Goal: Task Accomplishment & Management: Manage account settings

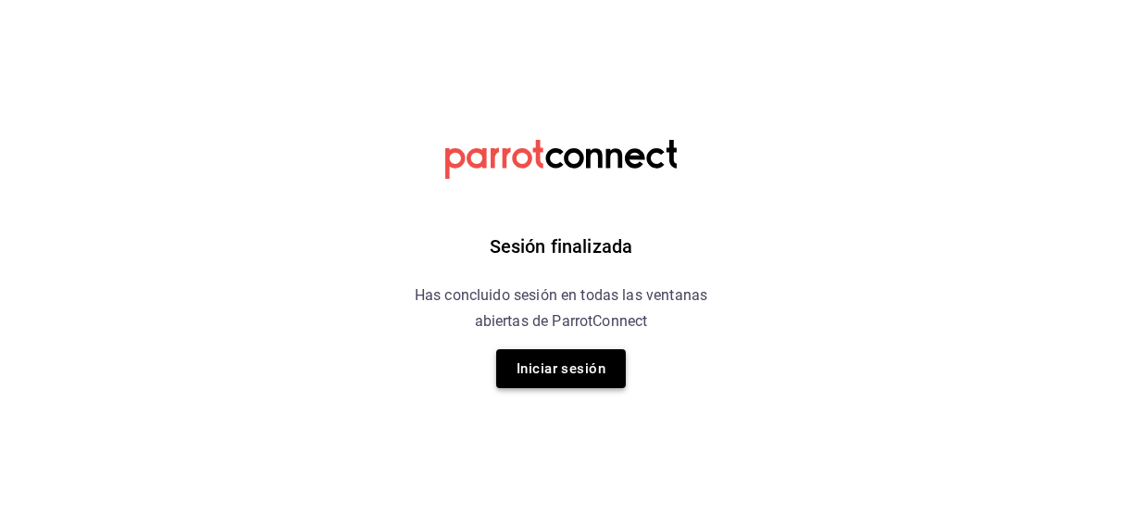
click at [576, 364] on button "Iniciar sesión" at bounding box center [561, 368] width 130 height 39
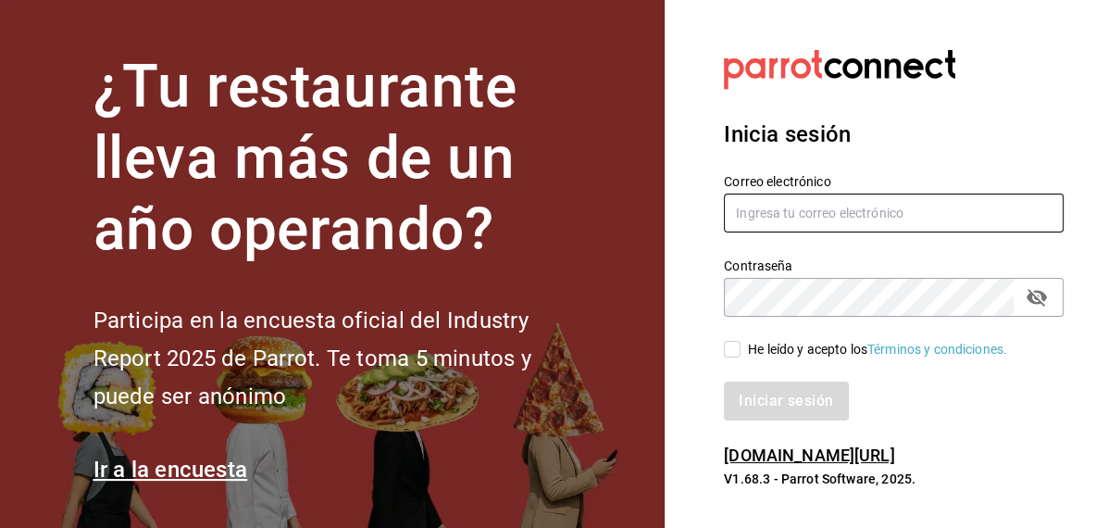
type input "inventarios@papizzas.com.mx"
click at [736, 344] on input "He leído y acepto los Términos y condiciones." at bounding box center [732, 349] width 17 height 17
checkbox input "true"
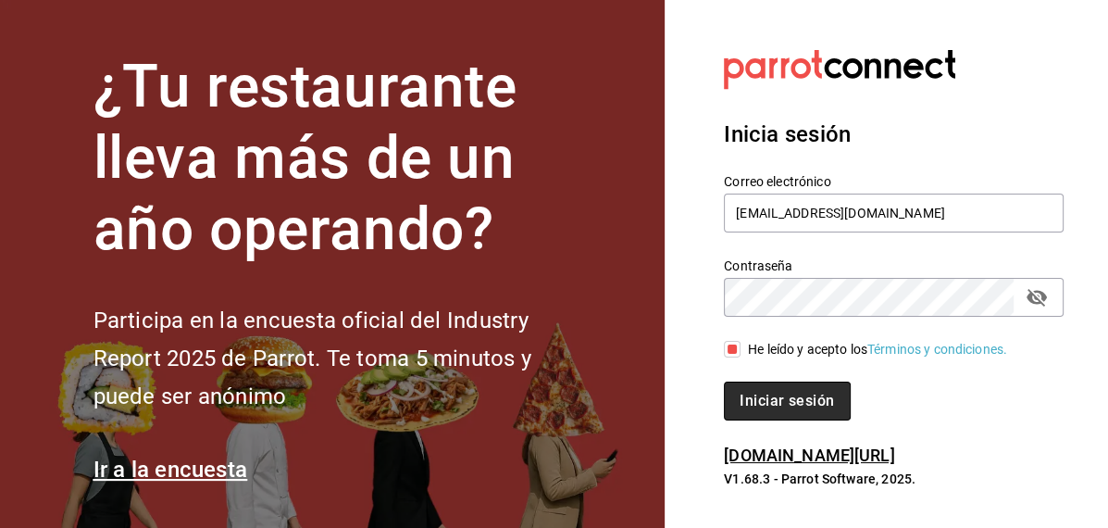
click at [759, 391] on button "Iniciar sesión" at bounding box center [787, 400] width 126 height 39
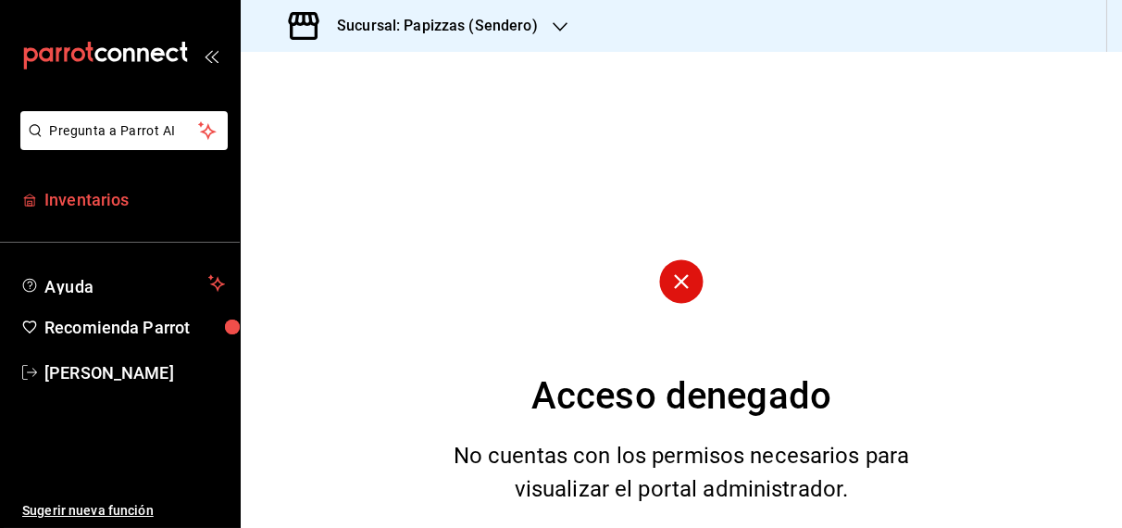
click at [98, 208] on span "Inventarios" at bounding box center [134, 199] width 180 height 25
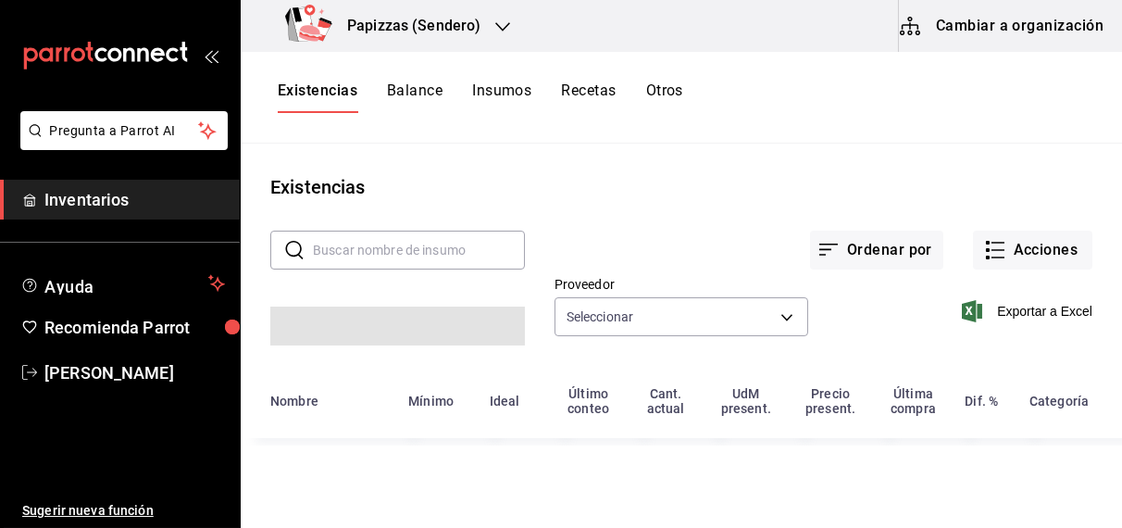
type input "59259b25-7b15-4529-a17f-fa8ef7e7484a,fd93c39f-859b-4130-830c-b038fbd442a0,27d4a…"
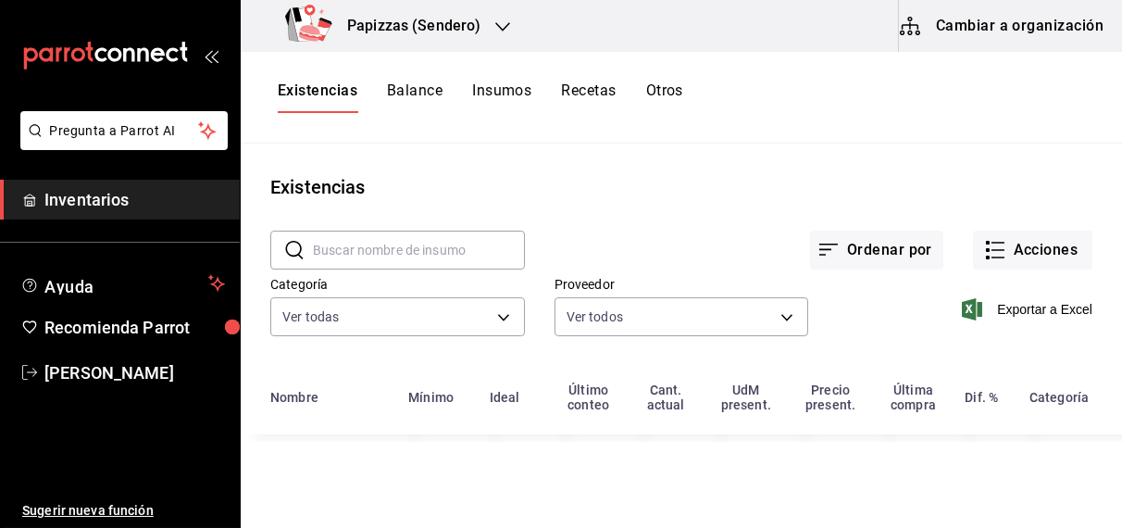
click at [327, 95] on button "Existencias" at bounding box center [318, 96] width 80 height 31
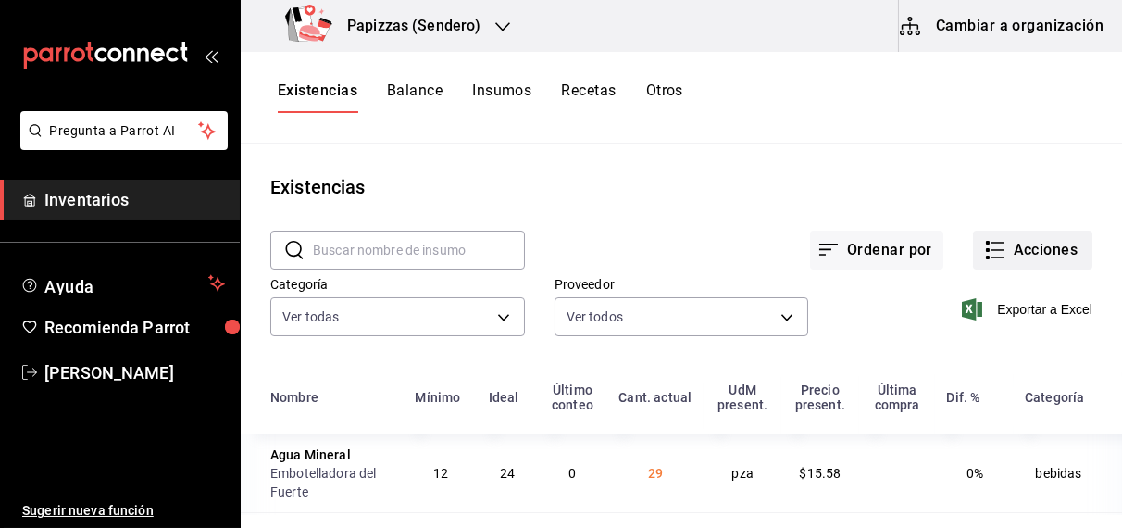
click at [1025, 248] on button "Acciones" at bounding box center [1032, 249] width 119 height 39
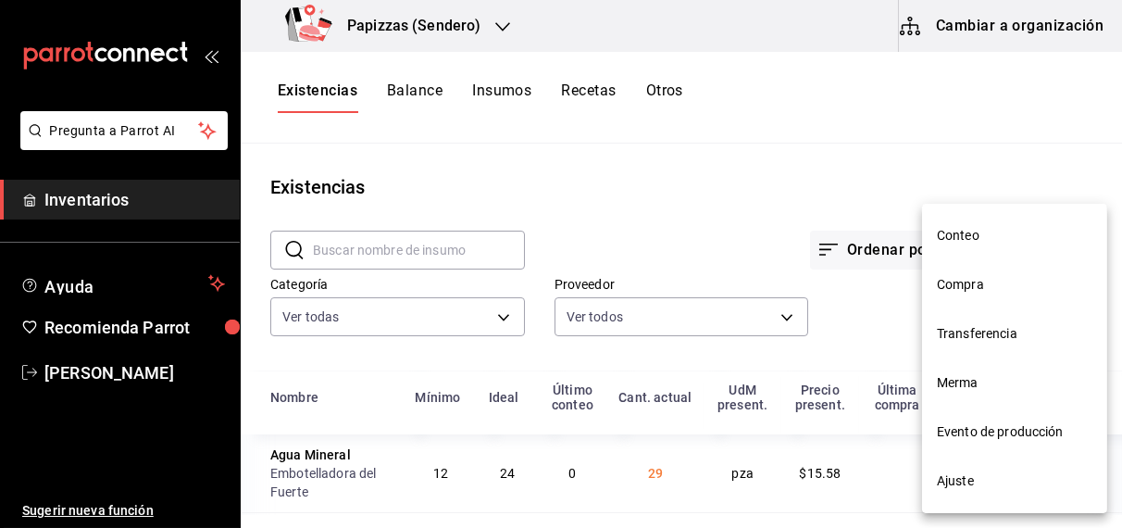
click at [981, 283] on span "Compra" at bounding box center [1015, 284] width 156 height 19
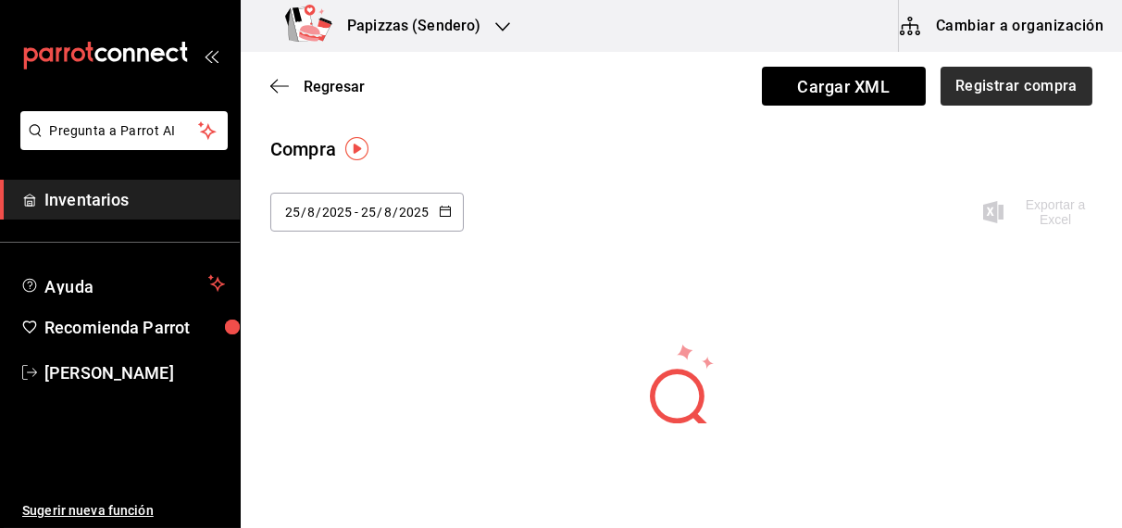
click at [1036, 97] on button "Registrar compra" at bounding box center [1016, 86] width 152 height 39
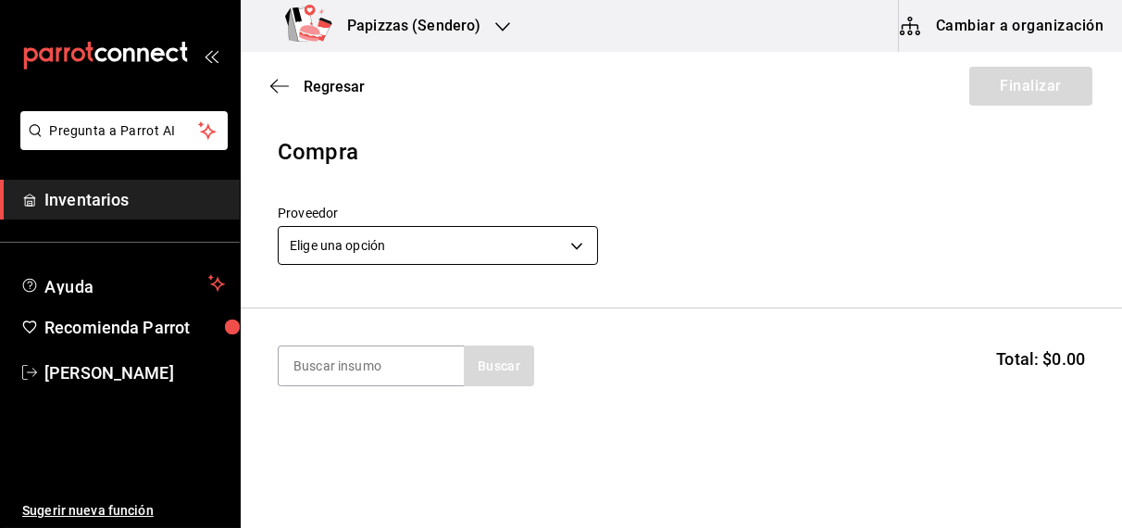
click at [491, 238] on body "Pregunta a Parrot AI Inventarios Ayuda Recomienda Parrot [PERSON_NAME] Sugerir …" at bounding box center [561, 211] width 1122 height 423
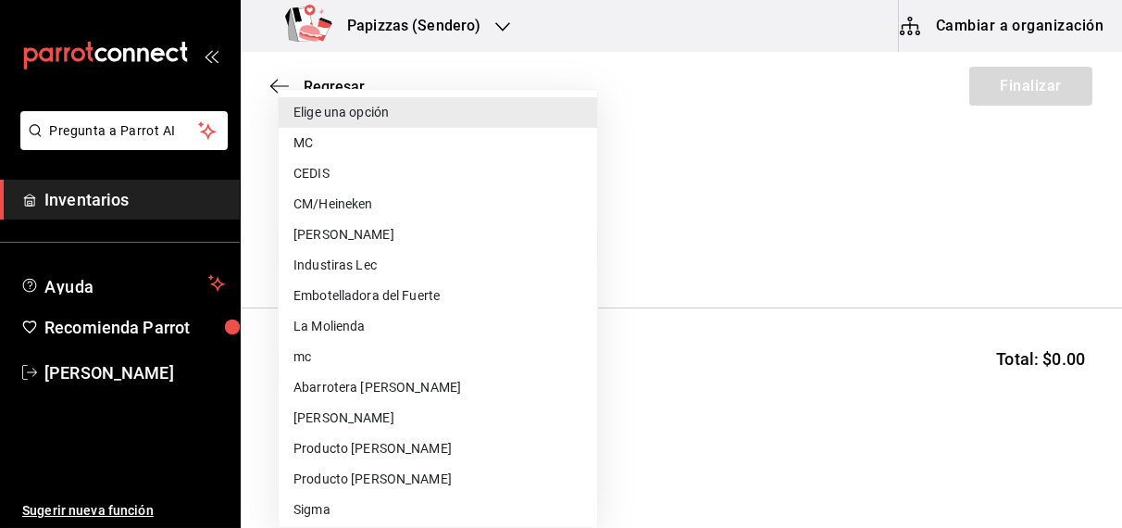
click at [409, 295] on li "Embotelladora del Fuerte" at bounding box center [438, 295] width 318 height 31
type input "2a449e60-1878-40e8-ba60-5a9907f89e6b"
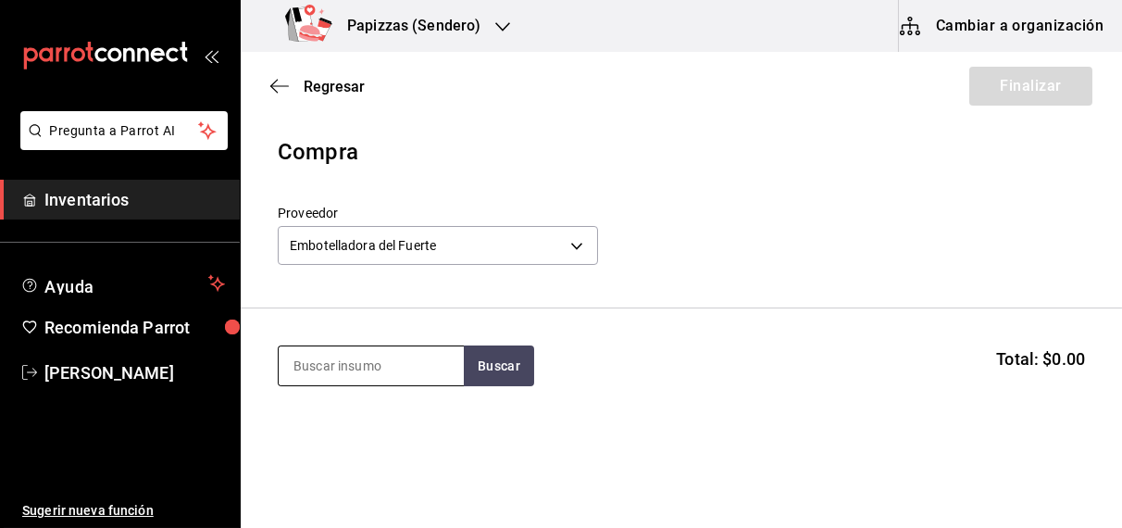
click at [387, 362] on input at bounding box center [371, 365] width 185 height 39
type input "naranja"
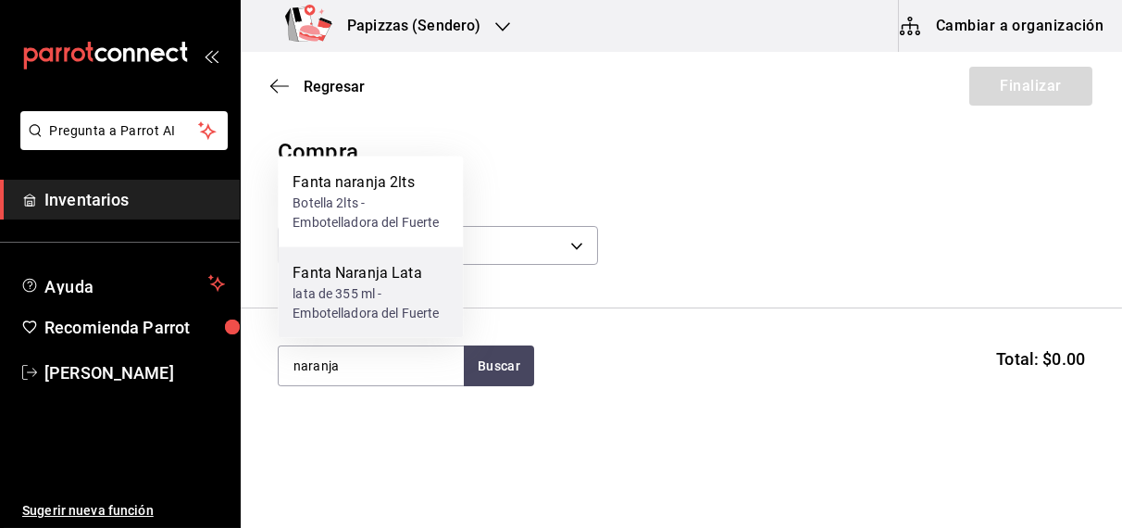
click at [371, 295] on div "lata de 355 ml - Embotelladora del Fuerte" at bounding box center [370, 303] width 156 height 39
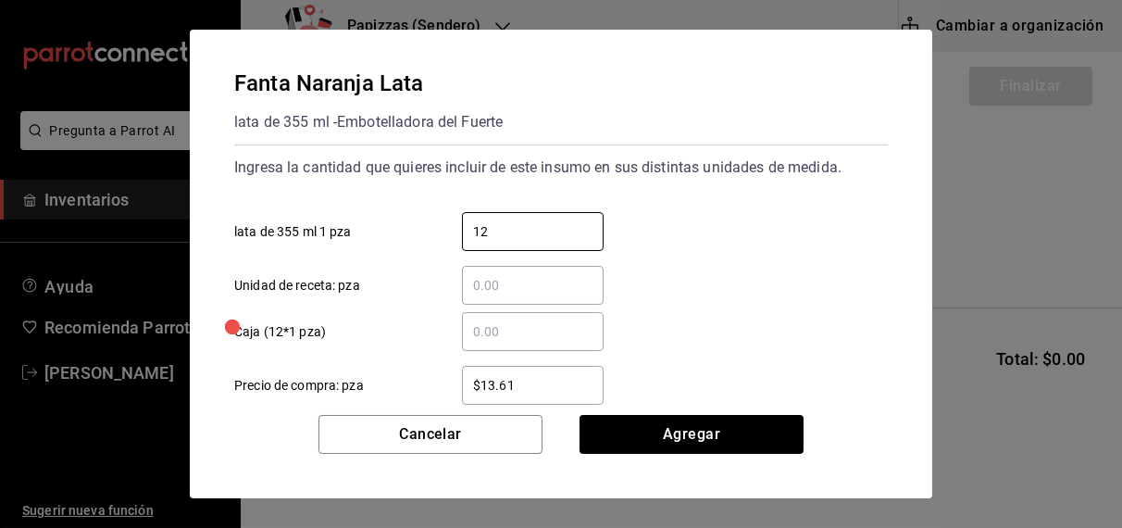
type input "12"
type input "$6"
type input "$16.75"
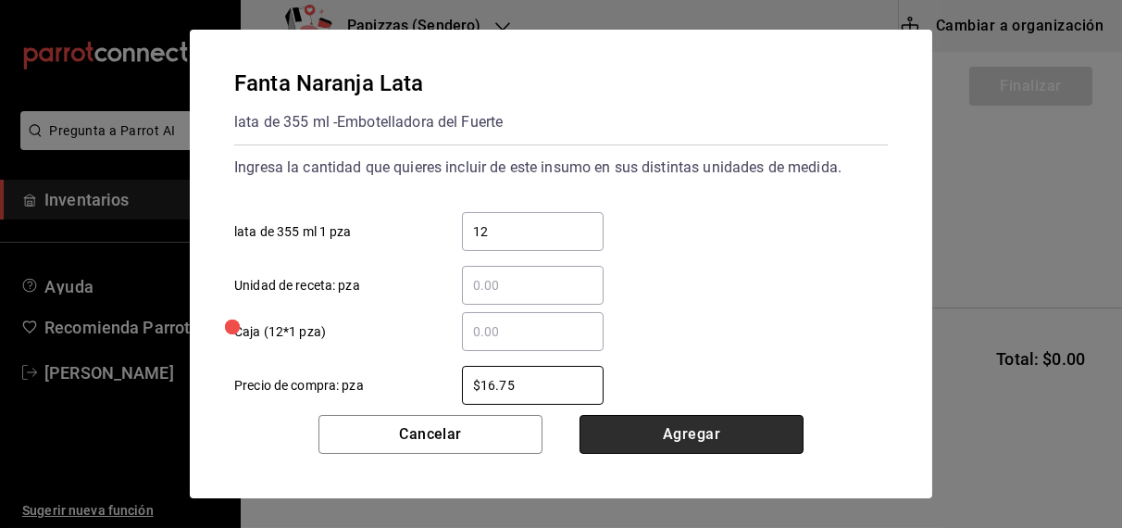
click at [706, 438] on button "Agregar" at bounding box center [691, 434] width 224 height 39
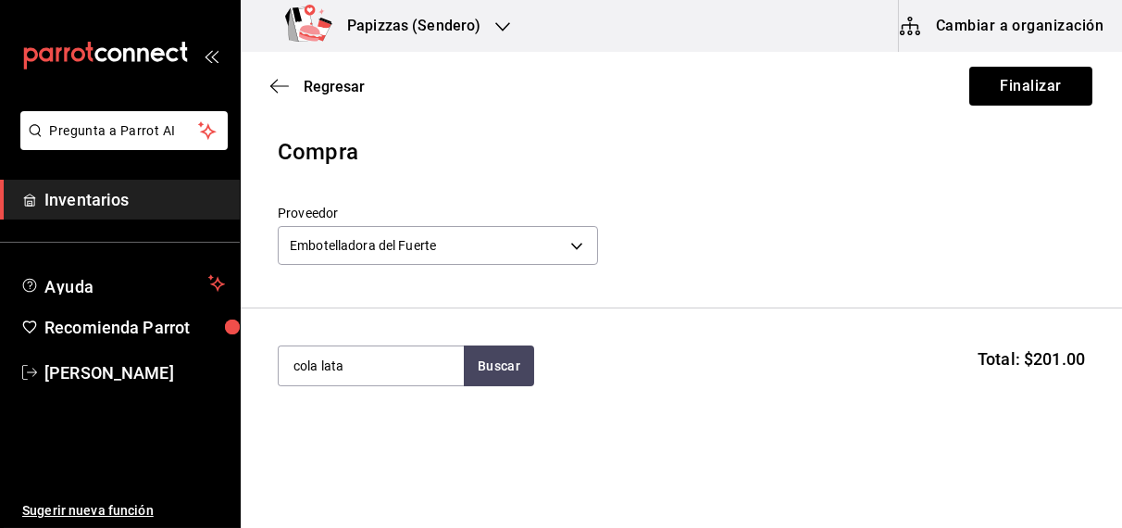
type input "cola lata"
click at [382, 438] on div "lata de 355 ml - Embotelladora del Fuerte" at bounding box center [370, 449] width 156 height 39
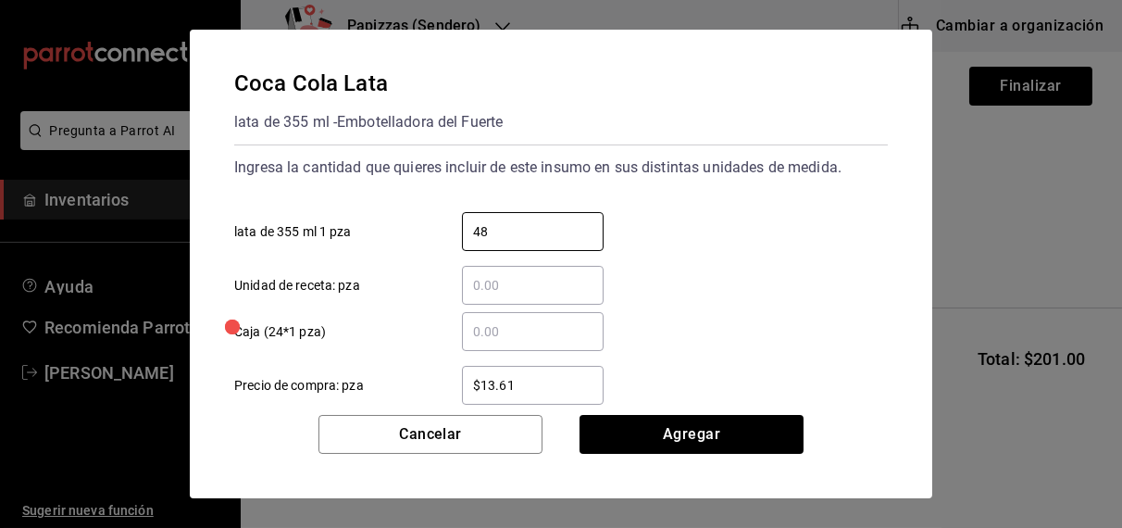
type input "48"
type input "$16.75"
click button "Agregar" at bounding box center [691, 434] width 224 height 39
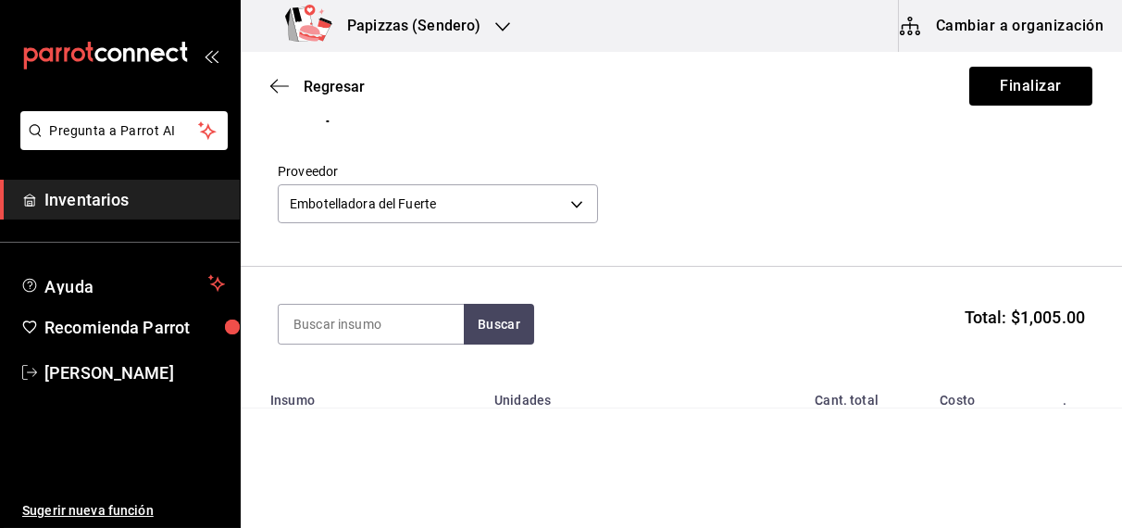
scroll to position [24, 0]
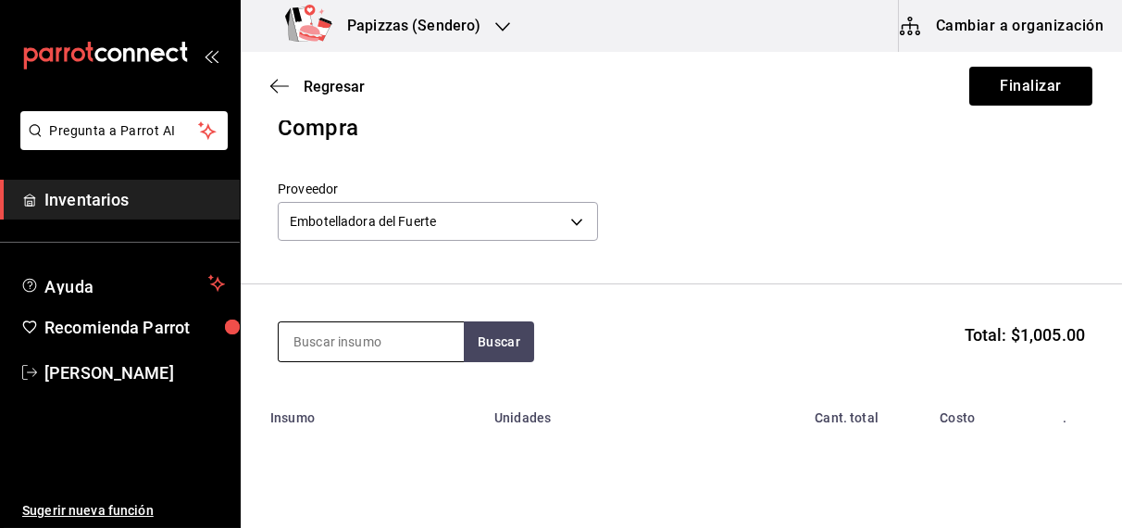
click at [398, 344] on input at bounding box center [371, 341] width 185 height 39
type input "mundet"
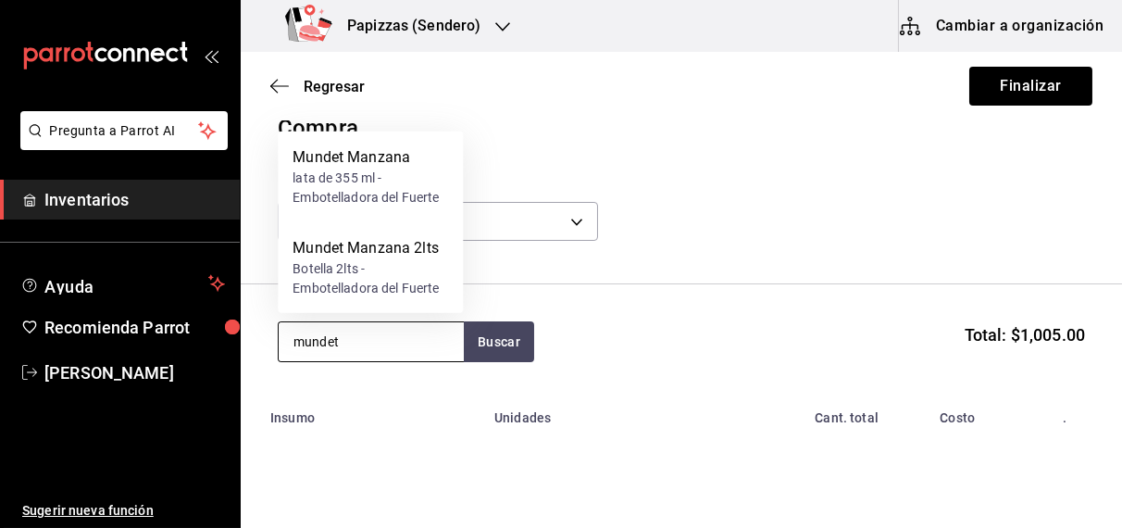
click at [375, 187] on div "lata de 355 ml - Embotelladora del Fuerte" at bounding box center [370, 187] width 156 height 39
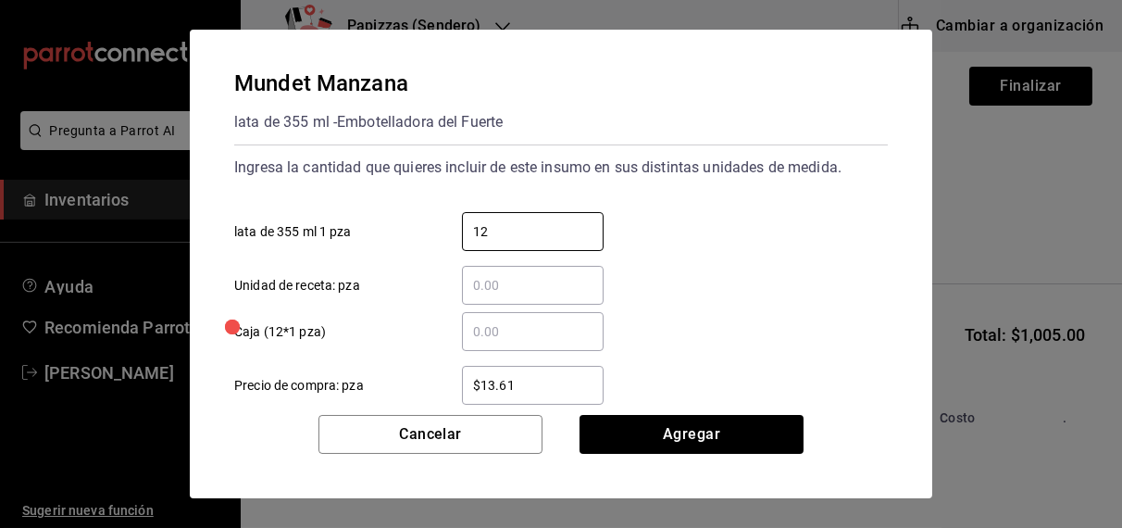
type input "12"
type input "$16.75"
click button "Agregar" at bounding box center [691, 434] width 224 height 39
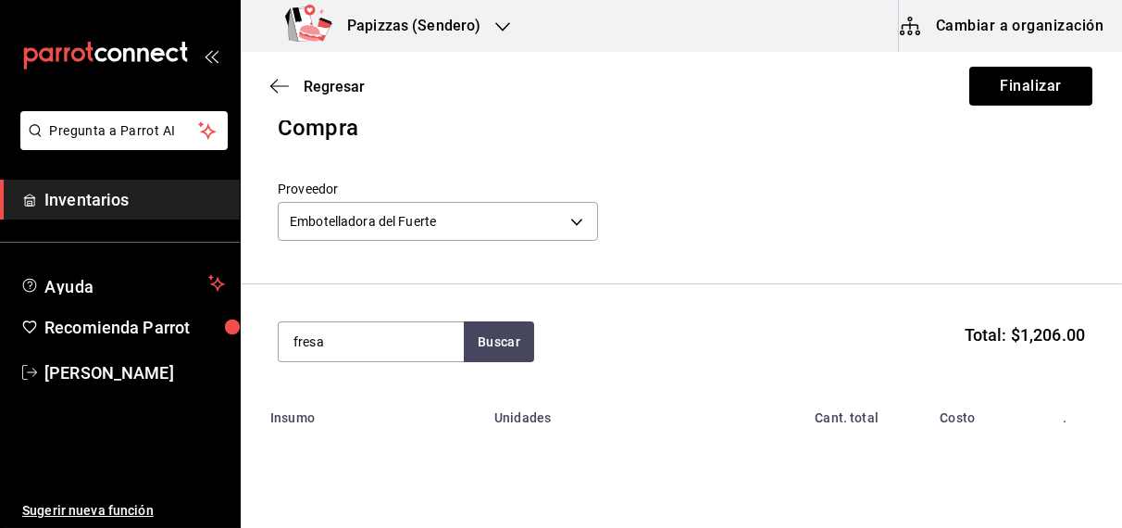
type input "fresa"
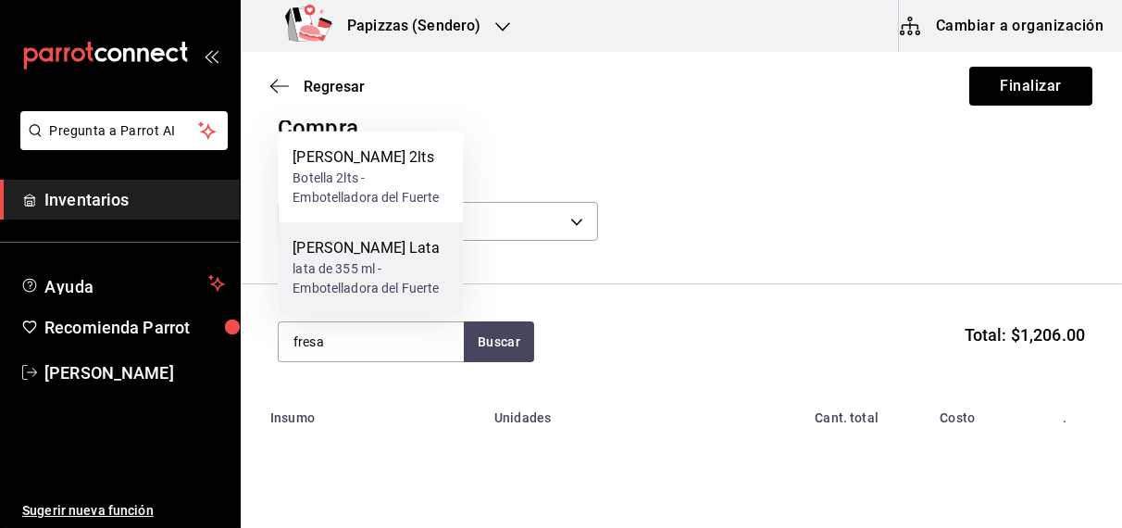
click at [383, 272] on div "lata de 355 ml - Embotelladora del Fuerte" at bounding box center [370, 278] width 156 height 39
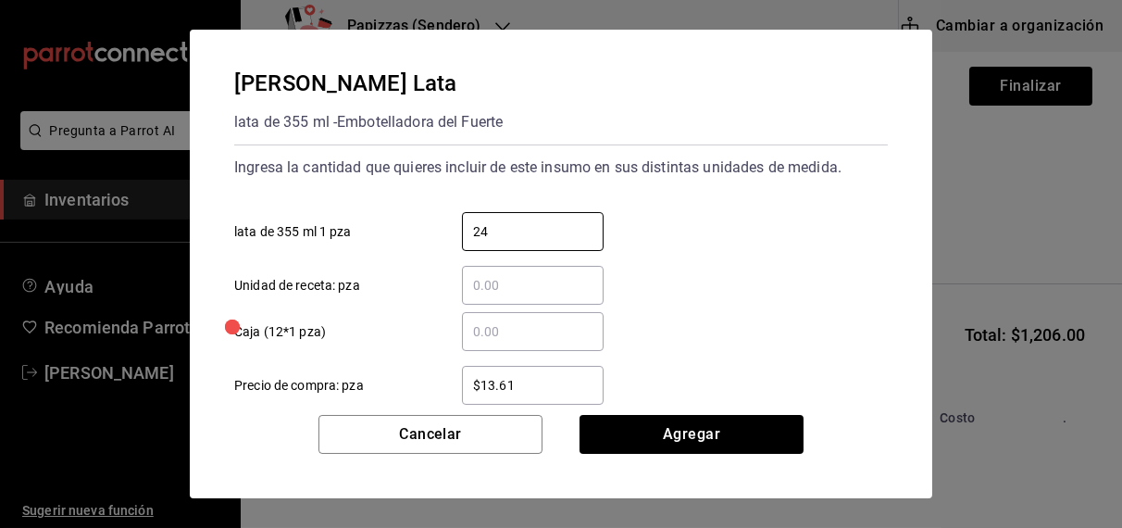
type input "24"
type input "$16.75"
click button "Agregar" at bounding box center [691, 434] width 224 height 39
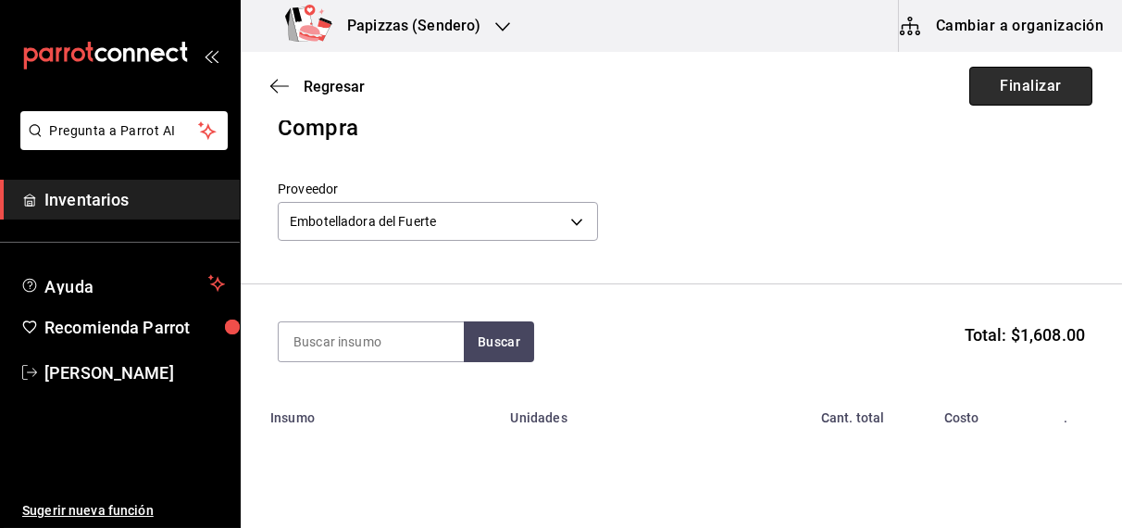
click at [1031, 83] on button "Finalizar" at bounding box center [1030, 86] width 123 height 39
